Goal: Transaction & Acquisition: Download file/media

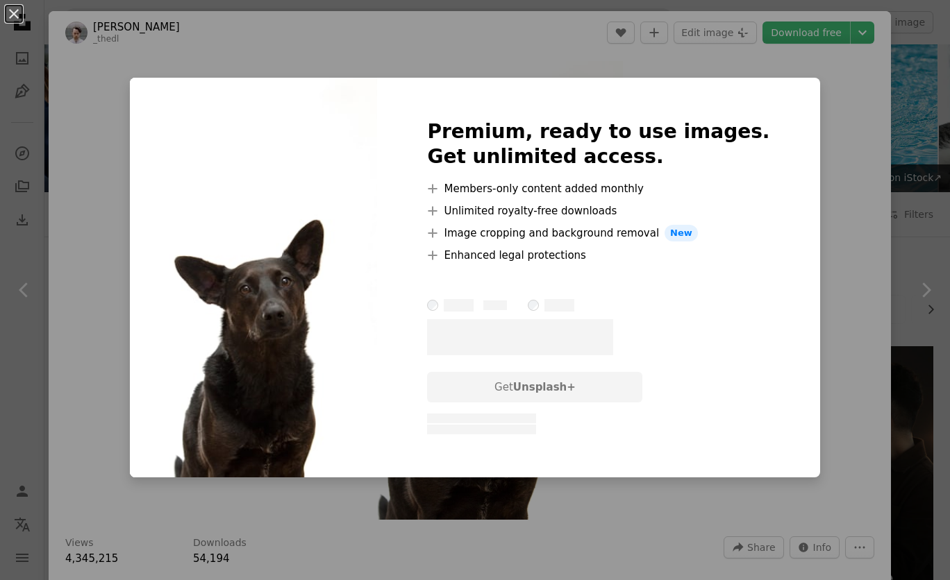
scroll to position [2194, 0]
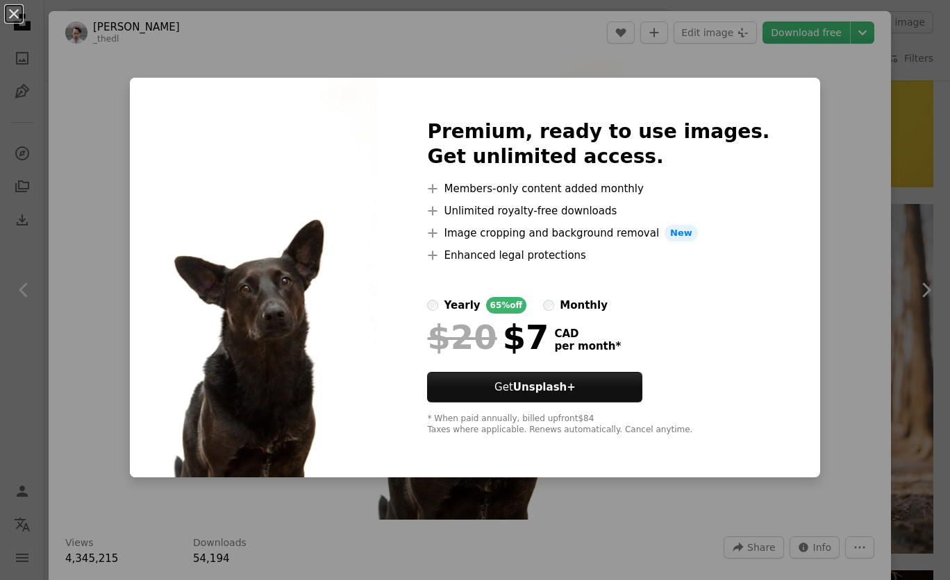
click at [802, 40] on div "An X shape Premium, ready to use images. Get unlimited access. A plus sign Memb…" at bounding box center [475, 290] width 950 height 580
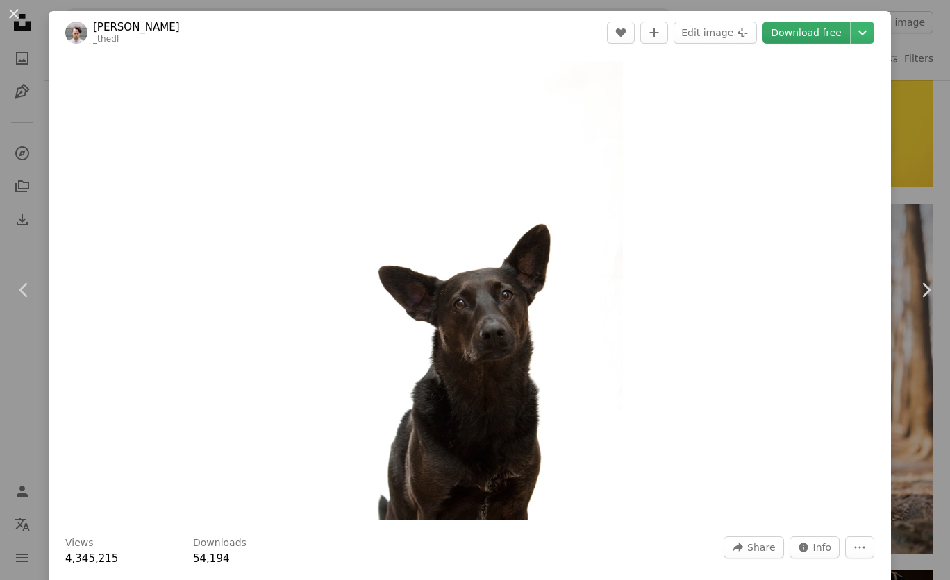
click at [799, 33] on link "Download free" at bounding box center [805, 33] width 87 height 22
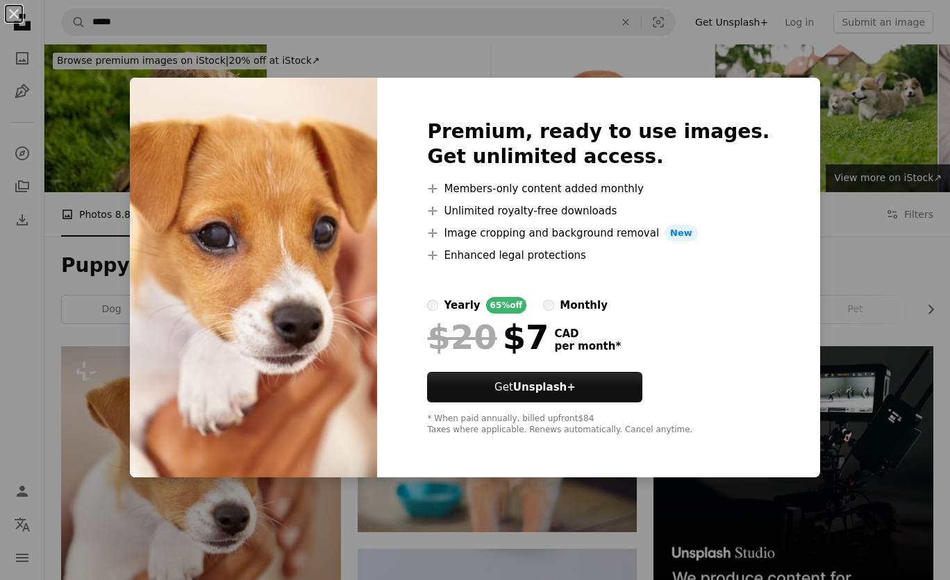
scroll to position [162, 0]
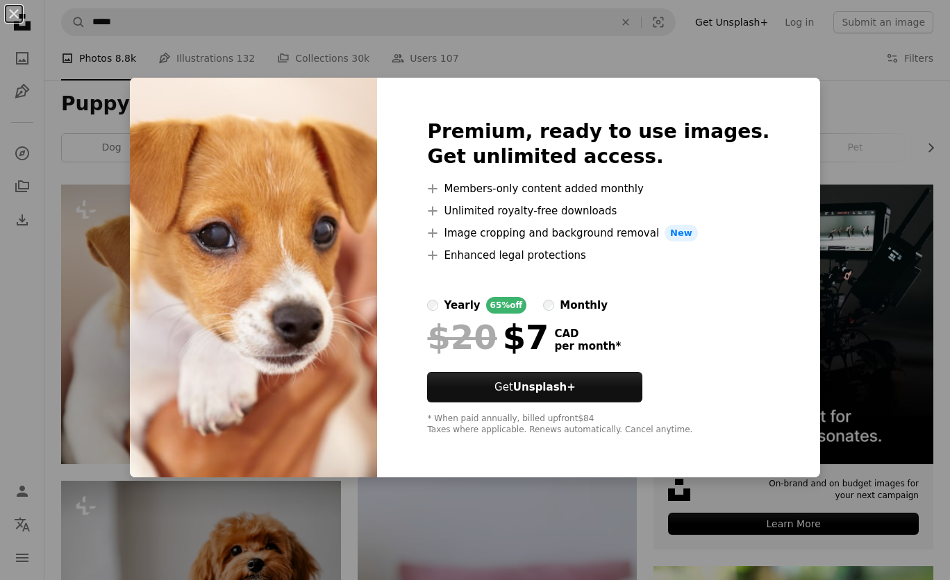
click at [83, 314] on div "An X shape Premium, ready to use images. Get unlimited access. A plus sign Memb…" at bounding box center [475, 290] width 950 height 580
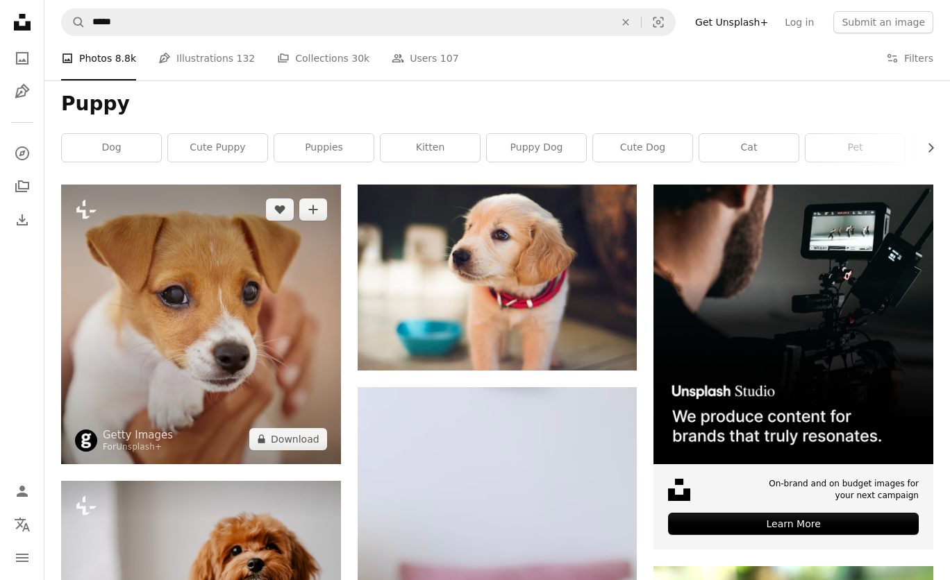
click at [204, 346] on img at bounding box center [201, 325] width 280 height 280
